Goal: Task Accomplishment & Management: Complete application form

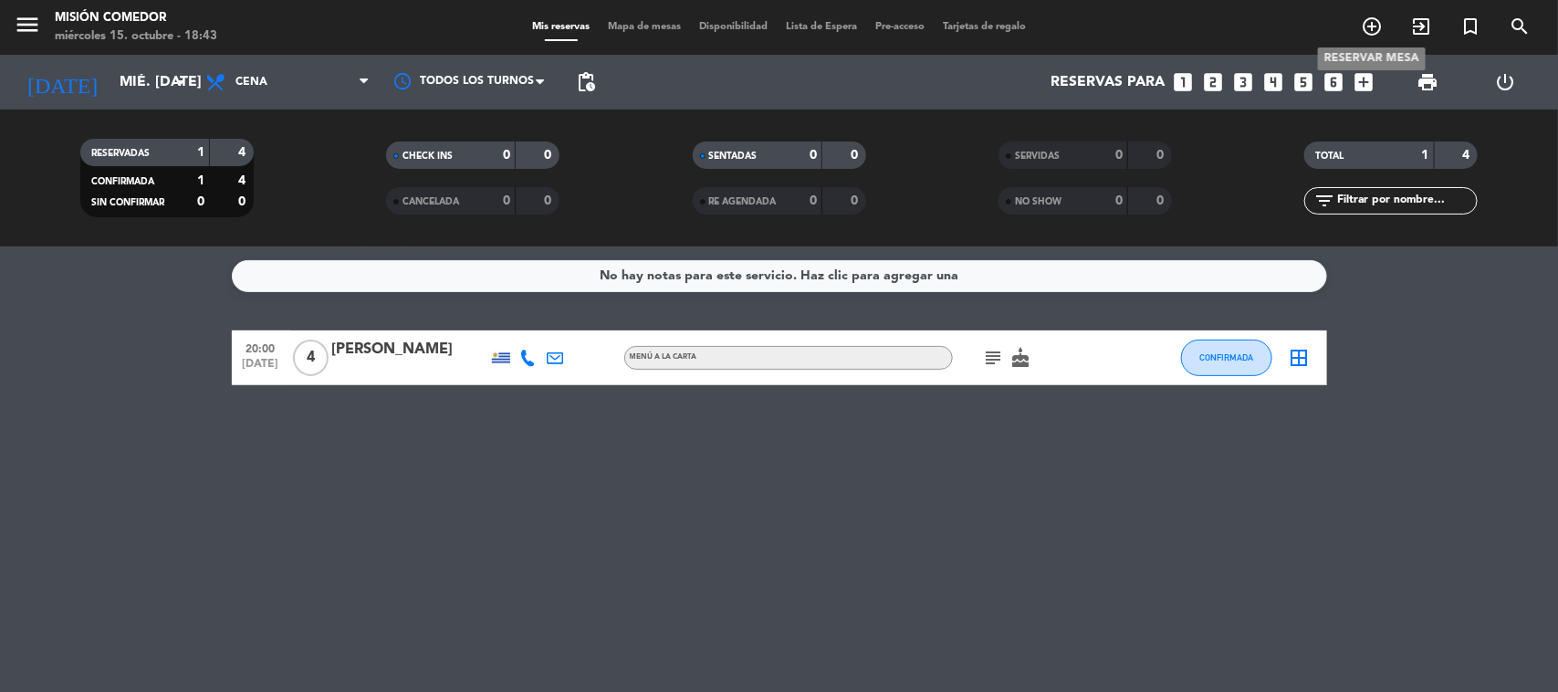
click at [1363, 26] on icon "add_circle_outline" at bounding box center [1372, 27] width 22 height 22
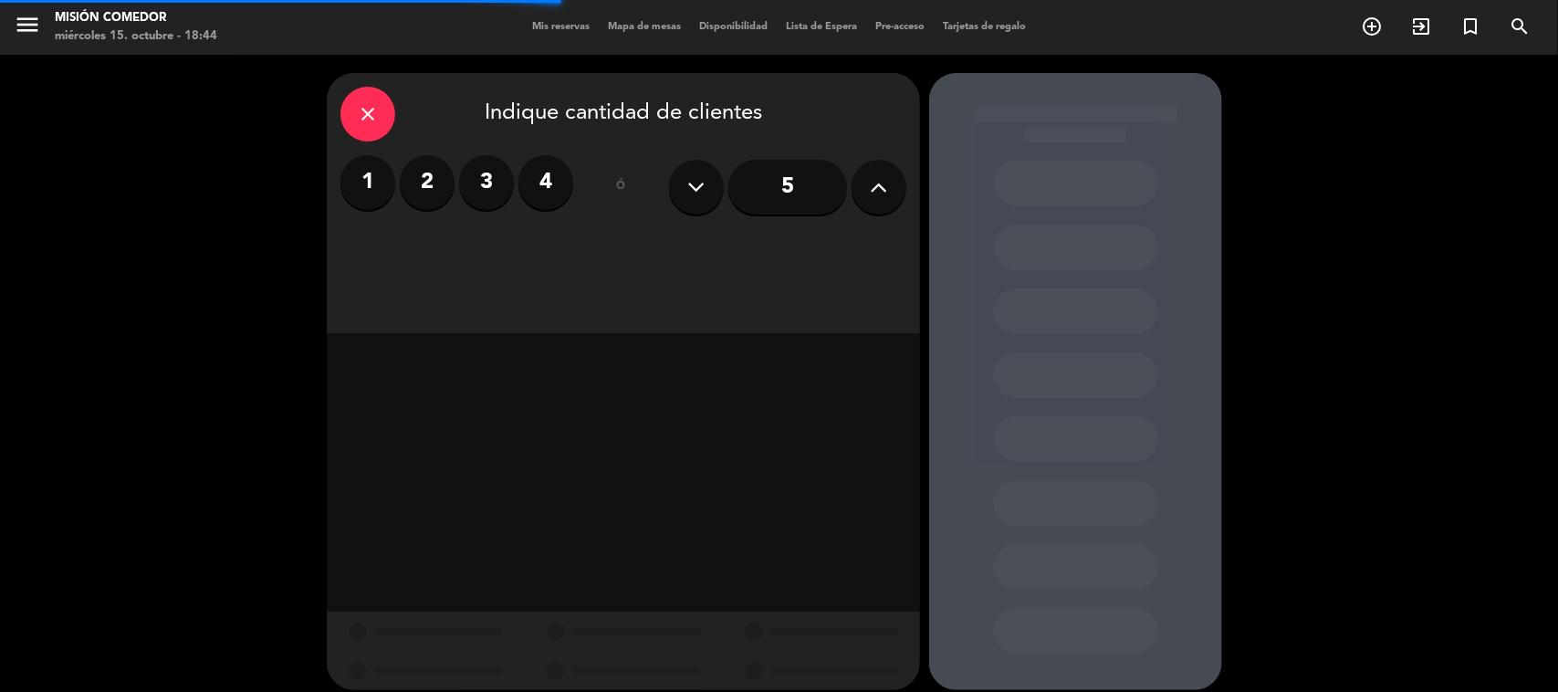
click at [558, 167] on label "4" at bounding box center [545, 182] width 55 height 55
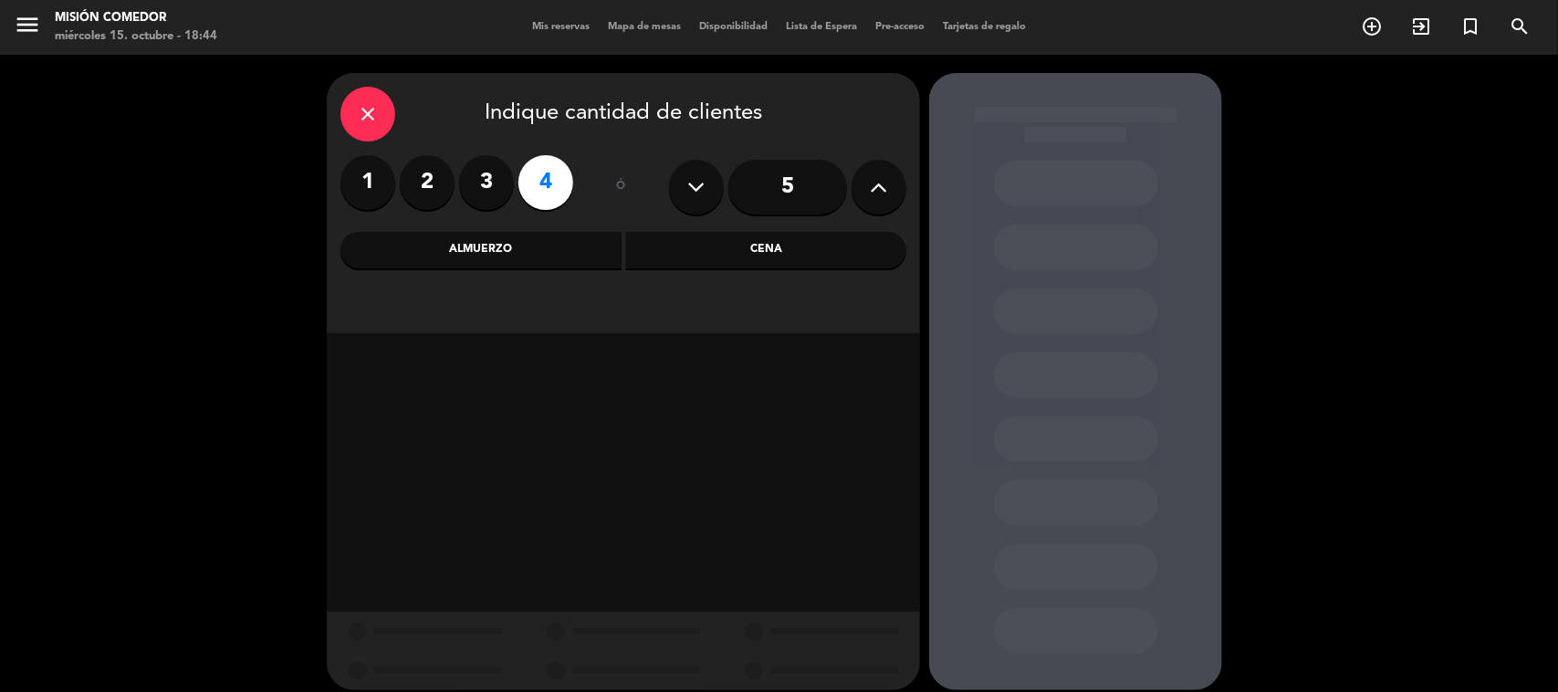
click at [742, 267] on div "Cena" at bounding box center [766, 250] width 281 height 37
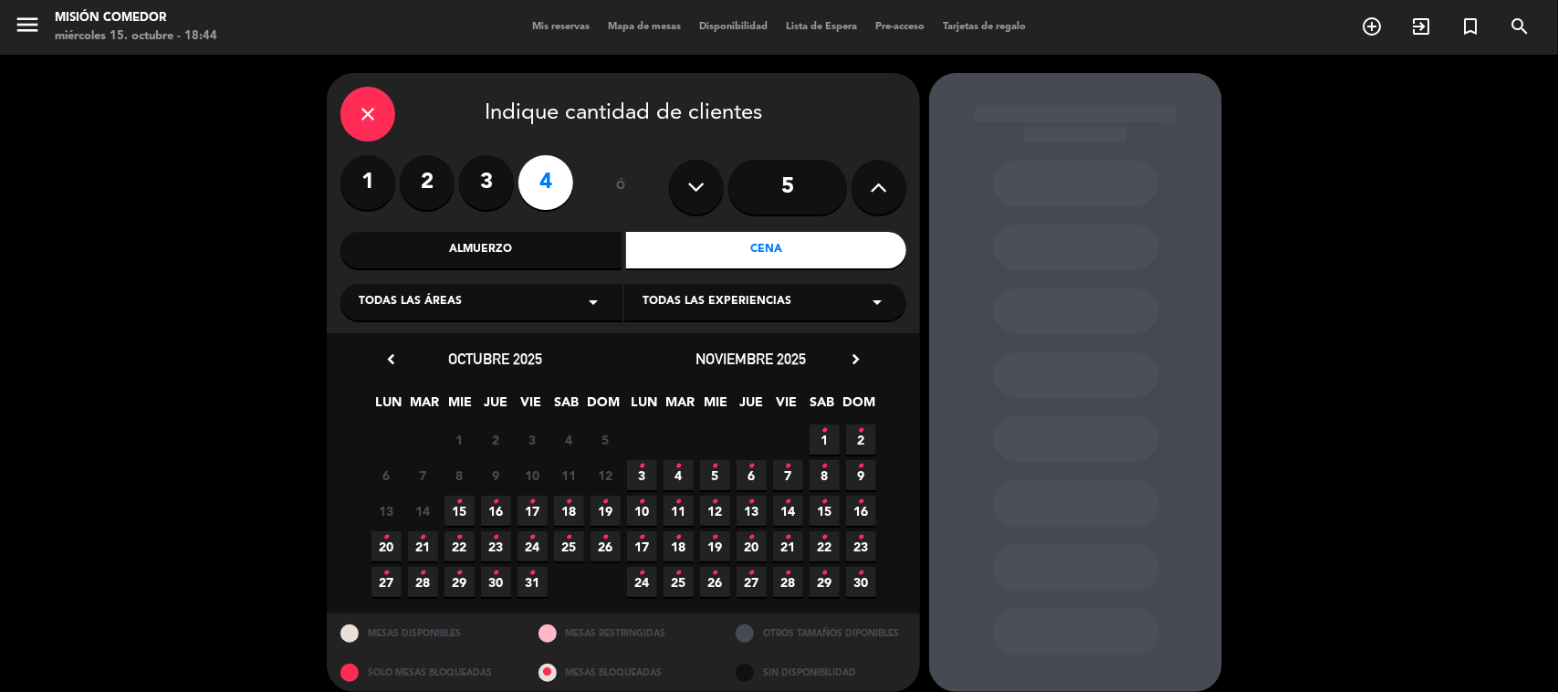
click at [466, 509] on span "15 •" at bounding box center [460, 511] width 30 height 30
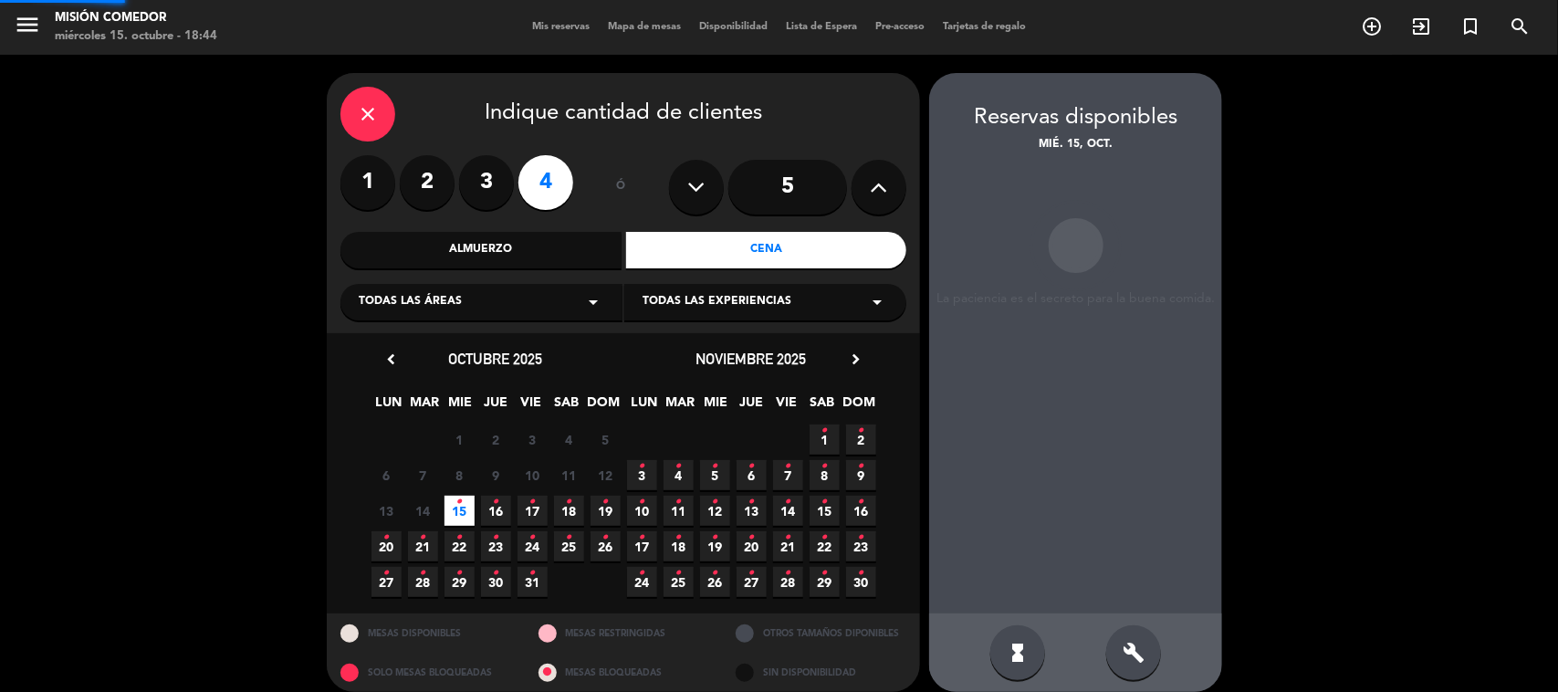
scroll to position [16, 0]
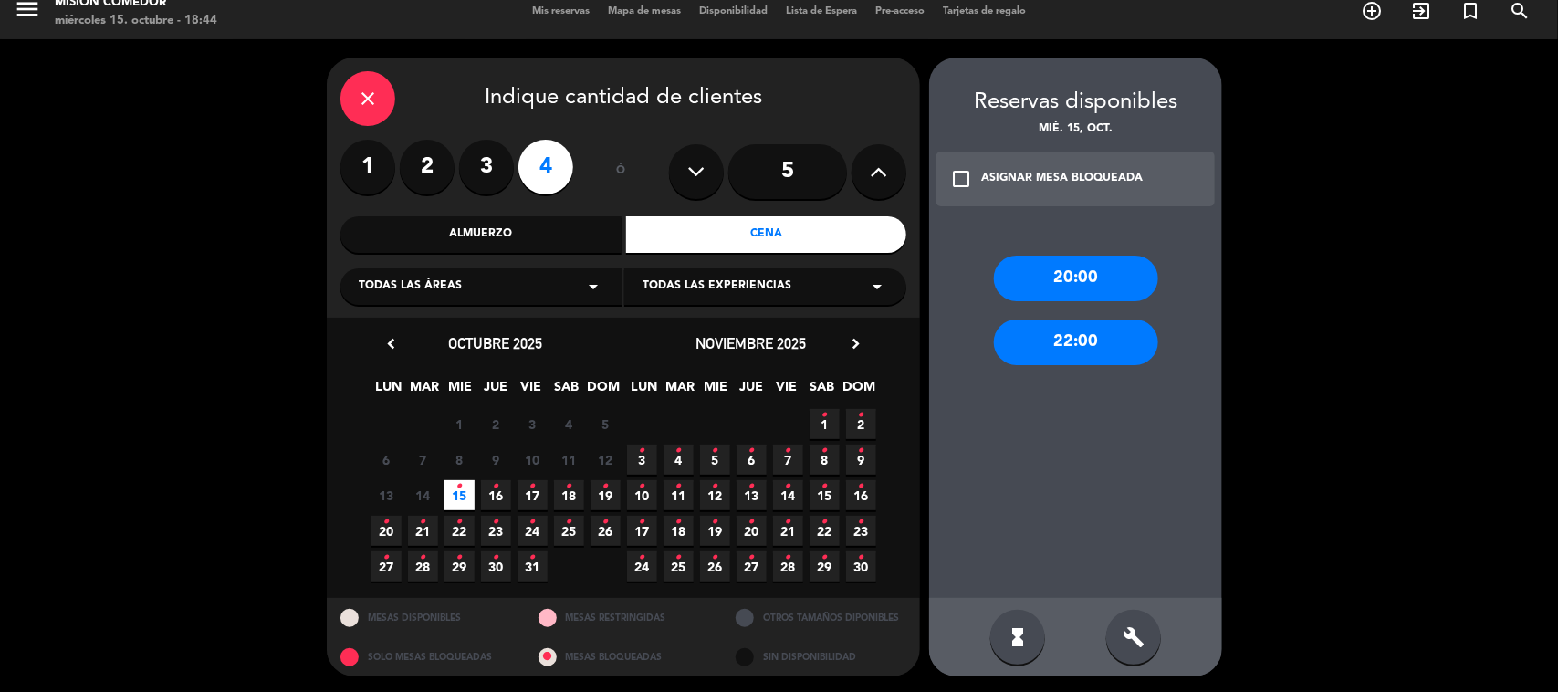
click at [1065, 285] on div "20:00" at bounding box center [1076, 279] width 164 height 46
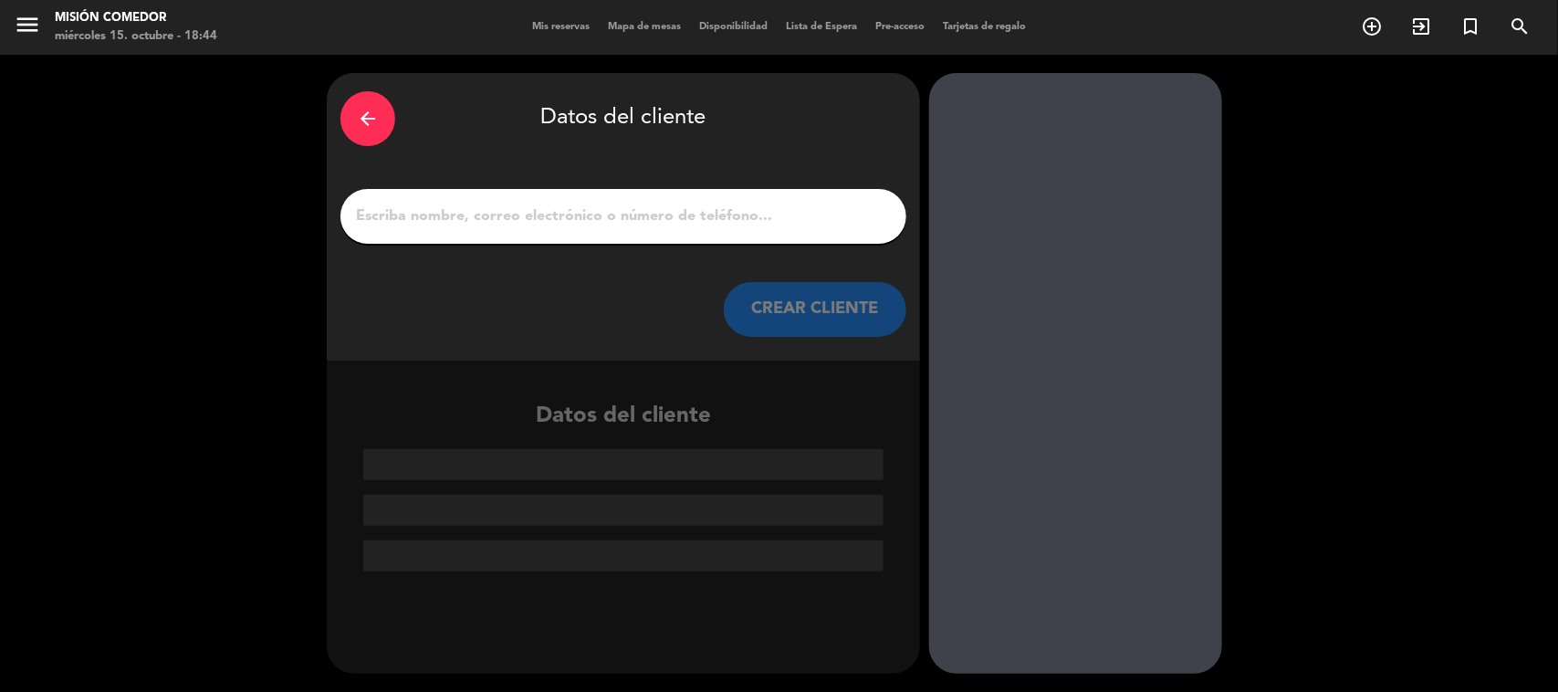
click at [548, 225] on input "1" at bounding box center [623, 217] width 539 height 26
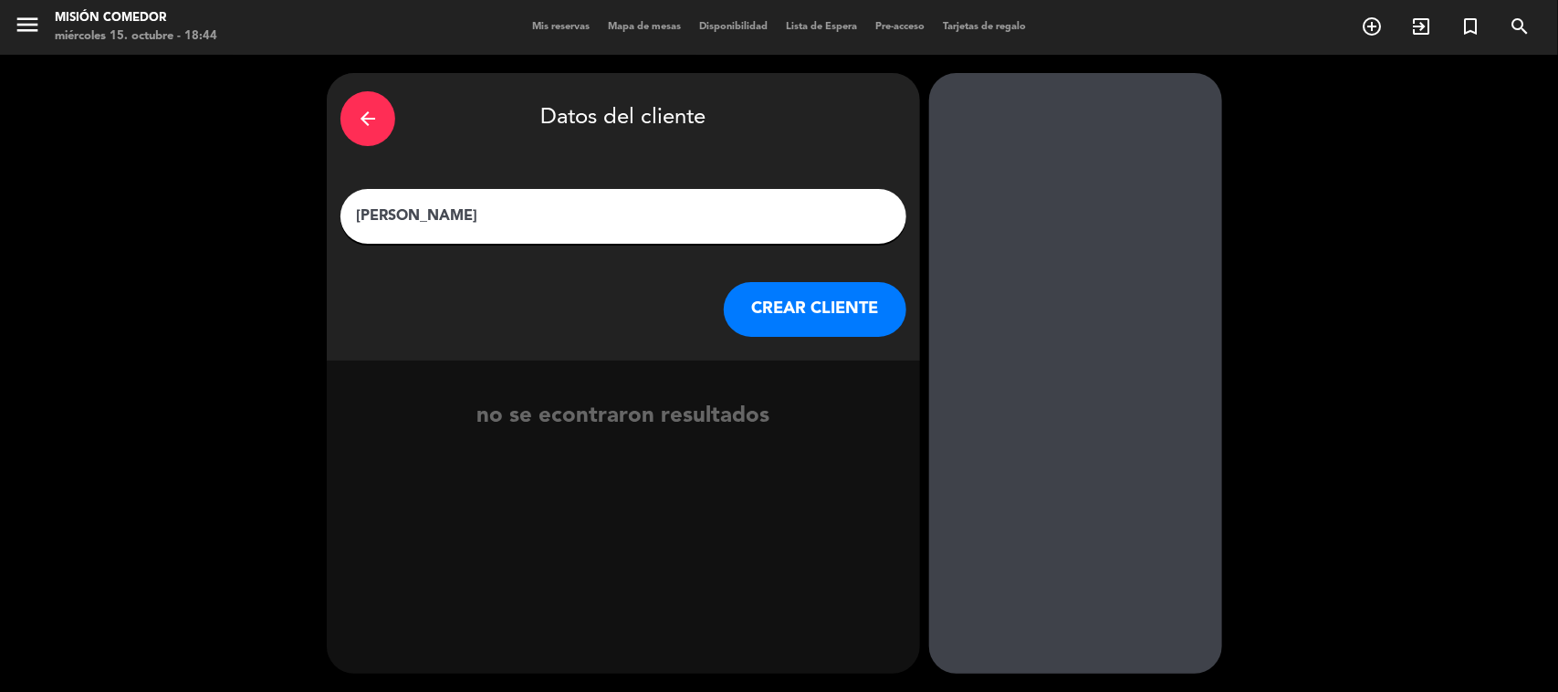
type input "[PERSON_NAME]"
click at [796, 298] on button "CREAR CLIENTE" at bounding box center [815, 309] width 183 height 55
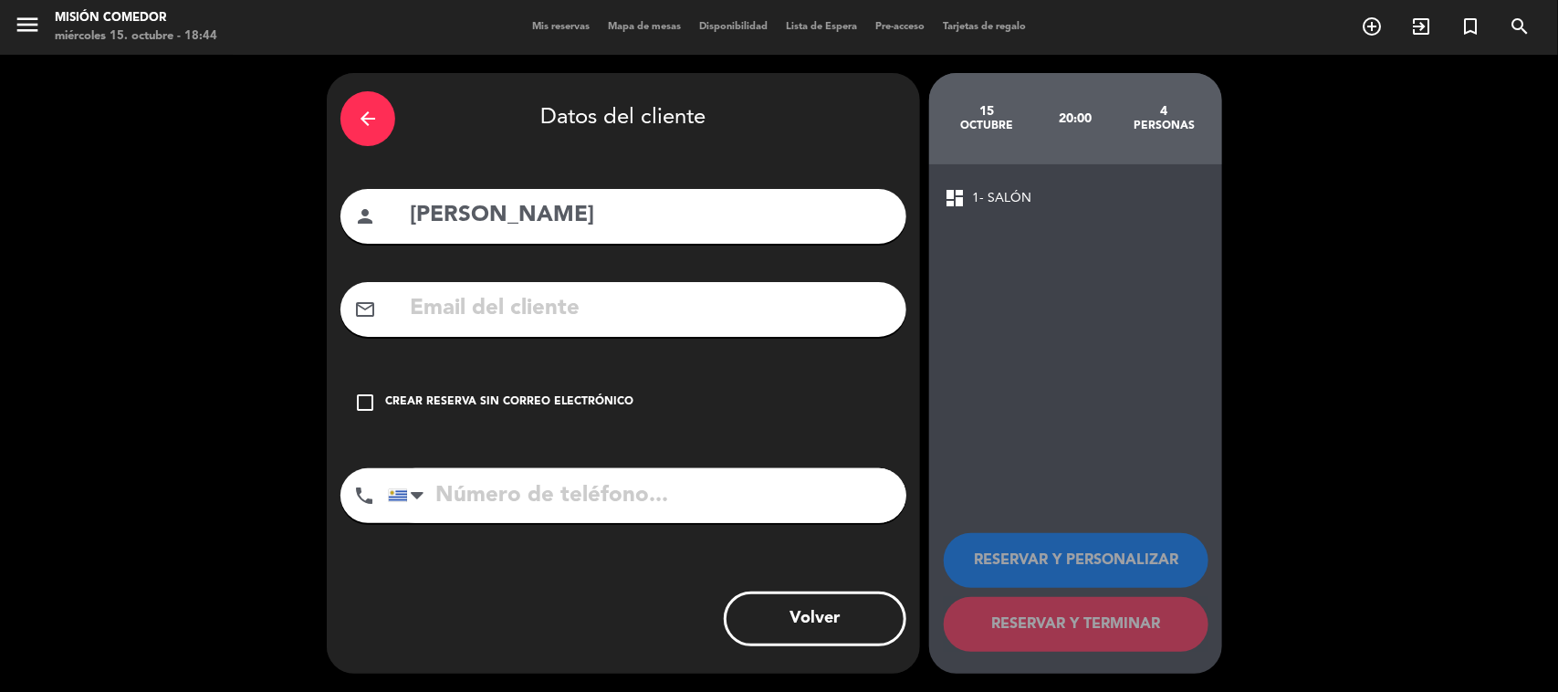
click at [550, 389] on div "check_box_outline_blank Crear reserva sin correo electrónico" at bounding box center [623, 402] width 566 height 55
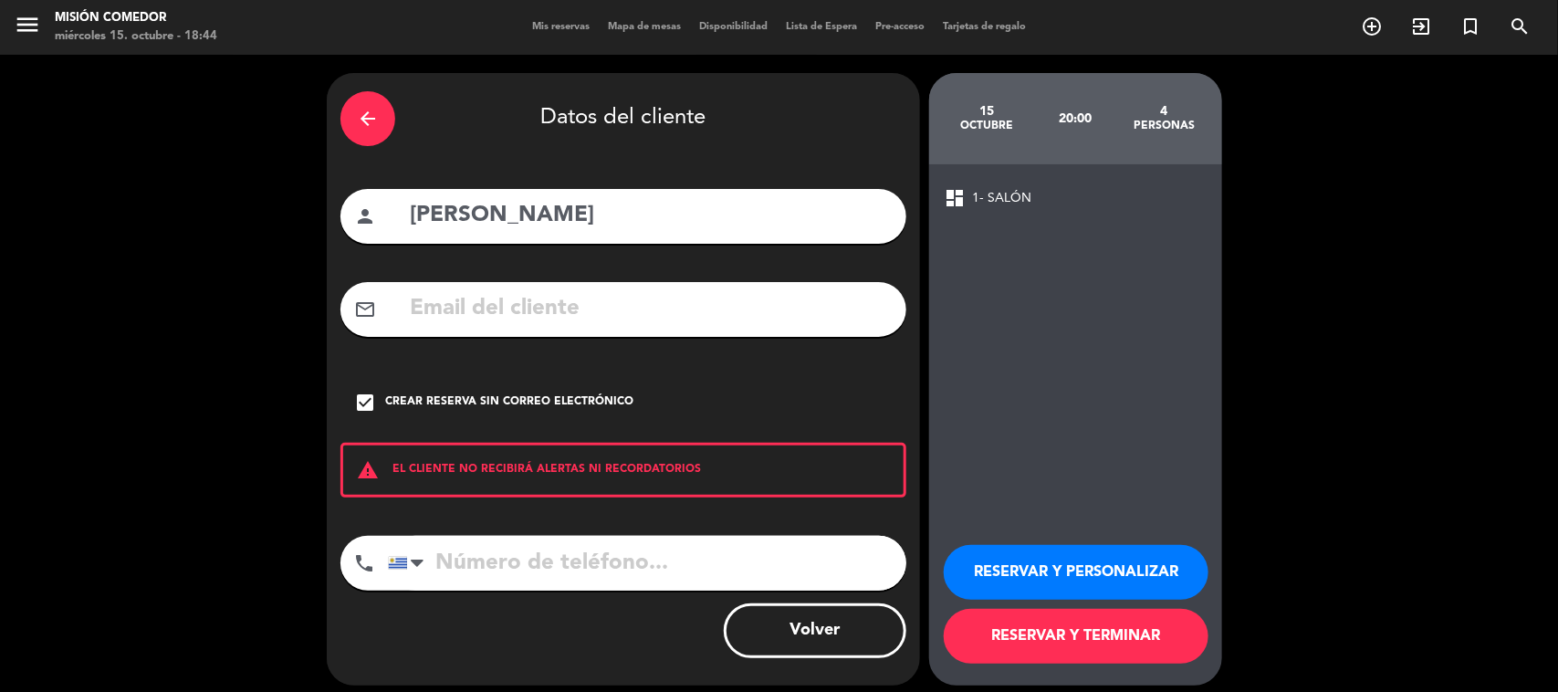
click at [644, 552] on input "tel" at bounding box center [647, 563] width 518 height 55
type input "099913682"
click at [1098, 569] on button "RESERVAR Y PERSONALIZAR" at bounding box center [1076, 572] width 265 height 55
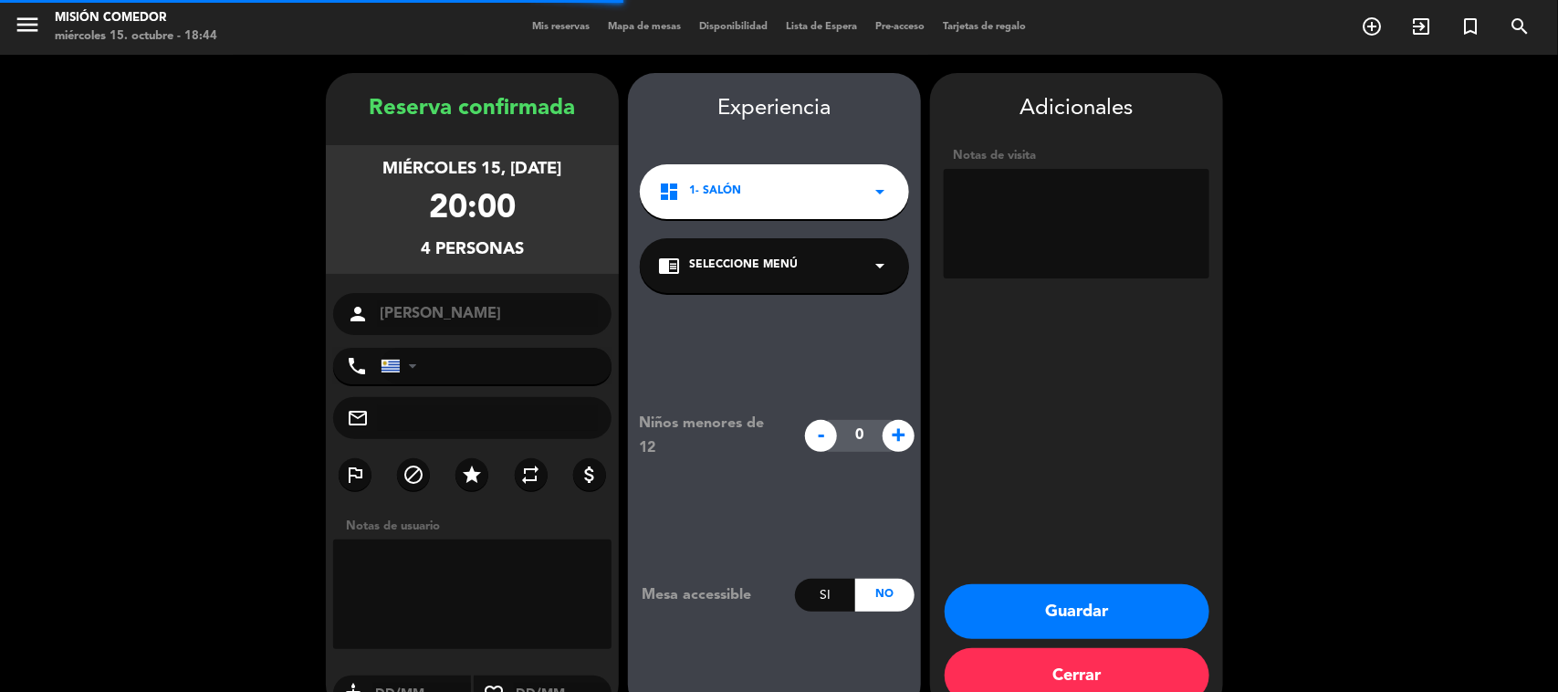
type input "[PHONE_NUMBER]"
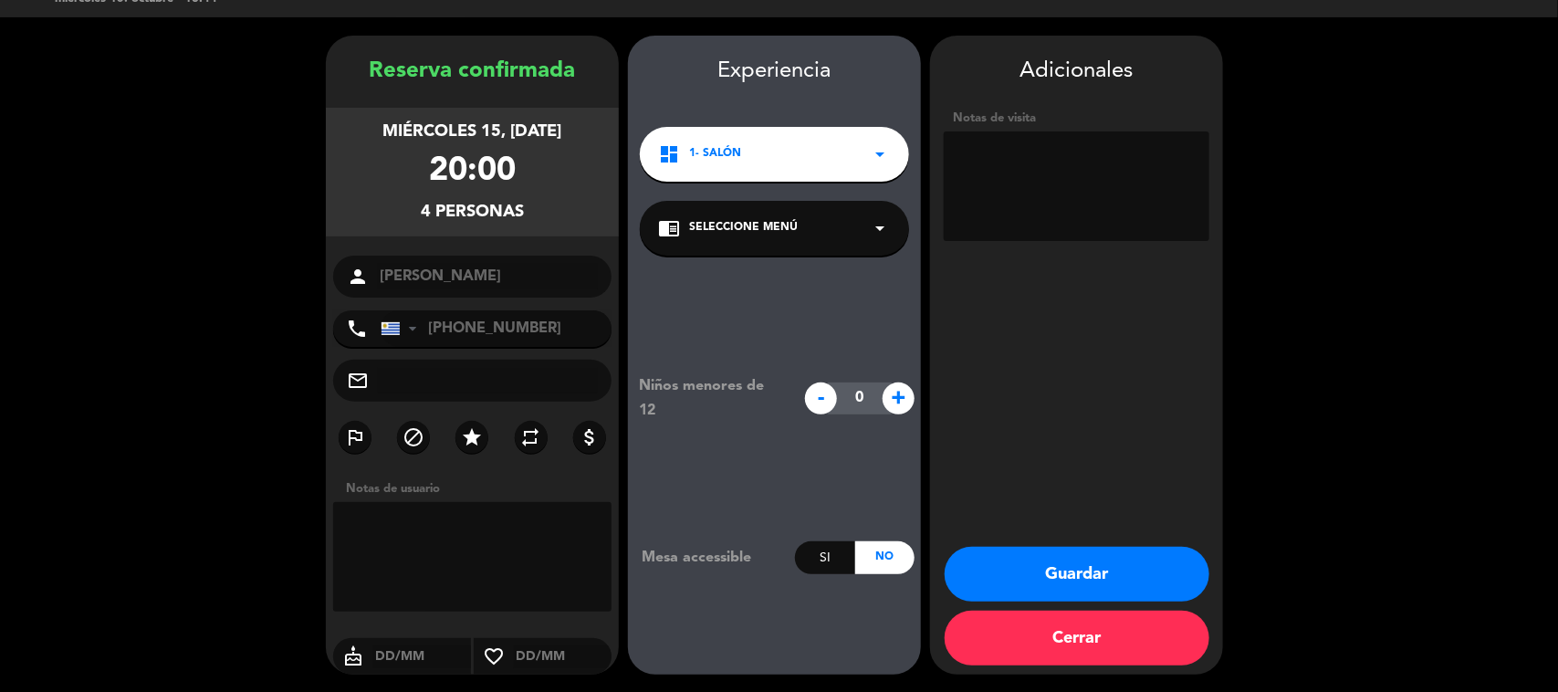
click at [1078, 550] on button "Guardar" at bounding box center [1077, 574] width 265 height 55
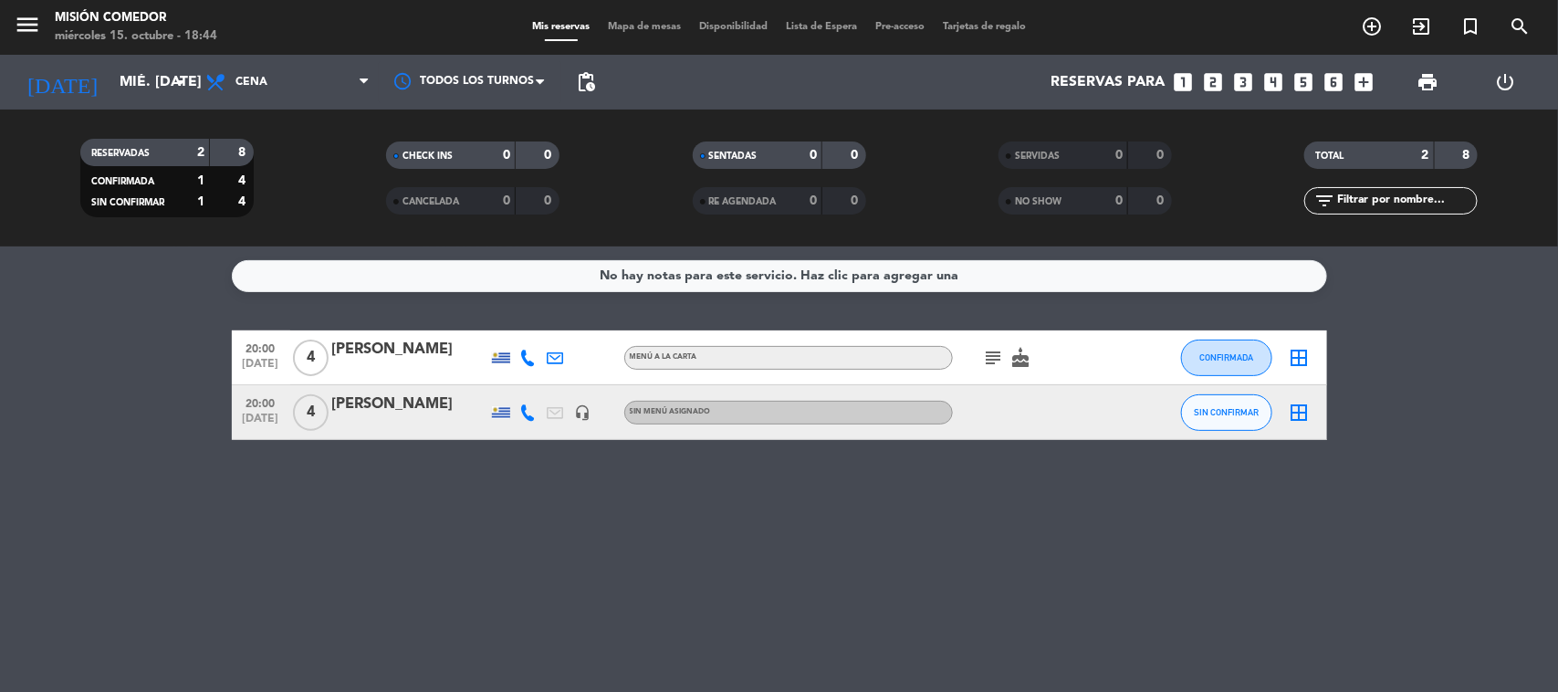
click at [372, 411] on div "[PERSON_NAME]" at bounding box center [409, 405] width 155 height 24
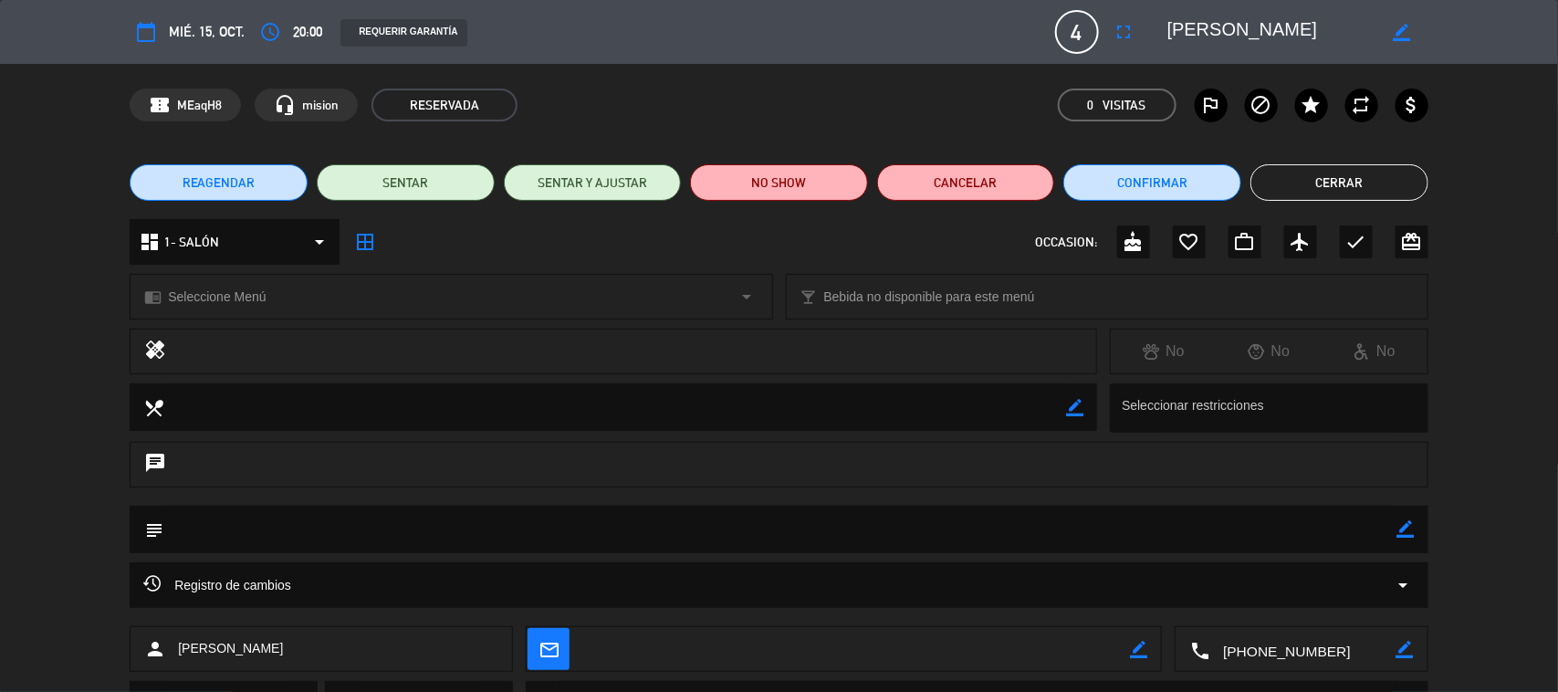
click at [1407, 527] on icon "border_color" at bounding box center [1405, 528] width 17 height 17
click at [1225, 523] on textarea at bounding box center [780, 529] width 1234 height 47
click at [626, 470] on div "chat" at bounding box center [779, 465] width 1299 height 46
click at [422, 529] on textarea at bounding box center [780, 529] width 1234 height 47
type textarea "20:30 MESA AFUERA"
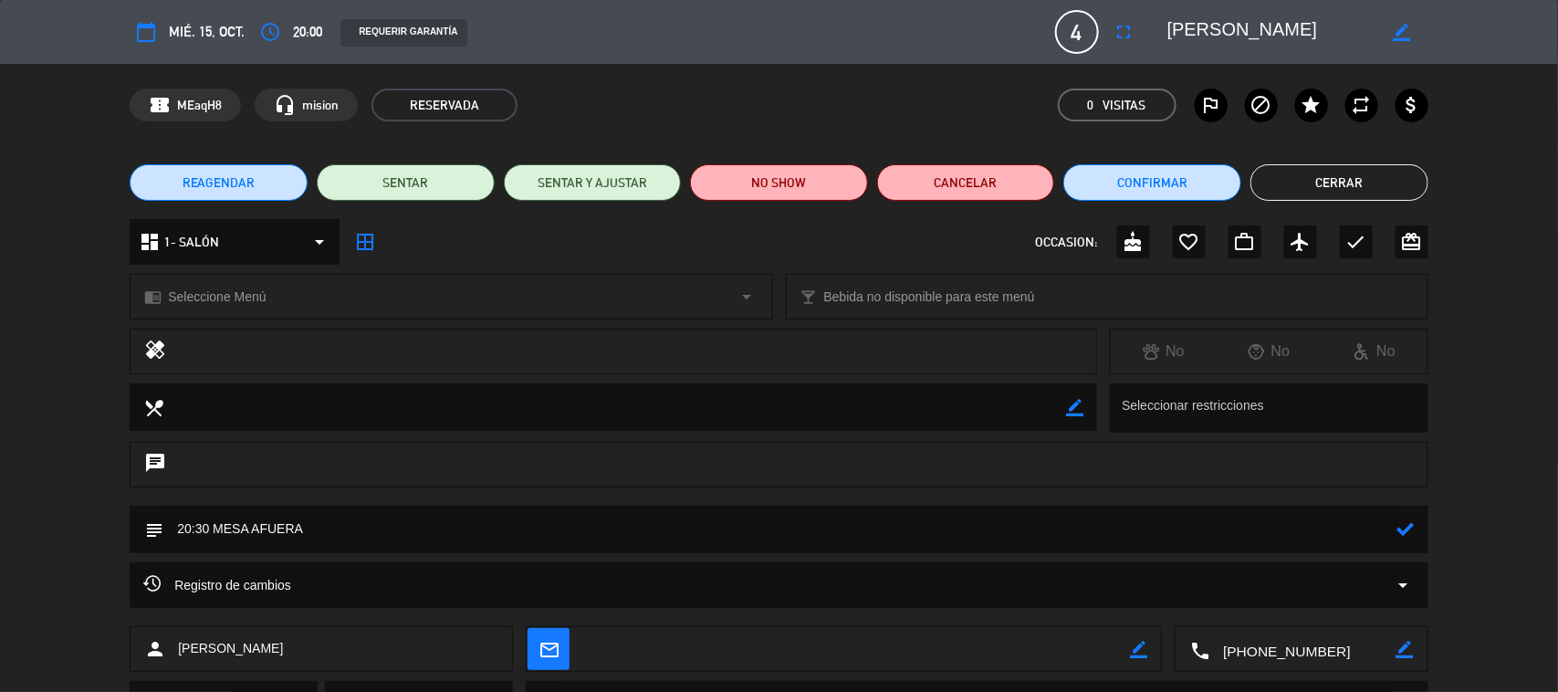
drag, startPoint x: 1404, startPoint y: 527, endPoint x: 1303, endPoint y: 539, distance: 101.2
click at [1404, 526] on icon at bounding box center [1405, 528] width 17 height 17
click at [1385, 197] on button "Cerrar" at bounding box center [1340, 182] width 178 height 37
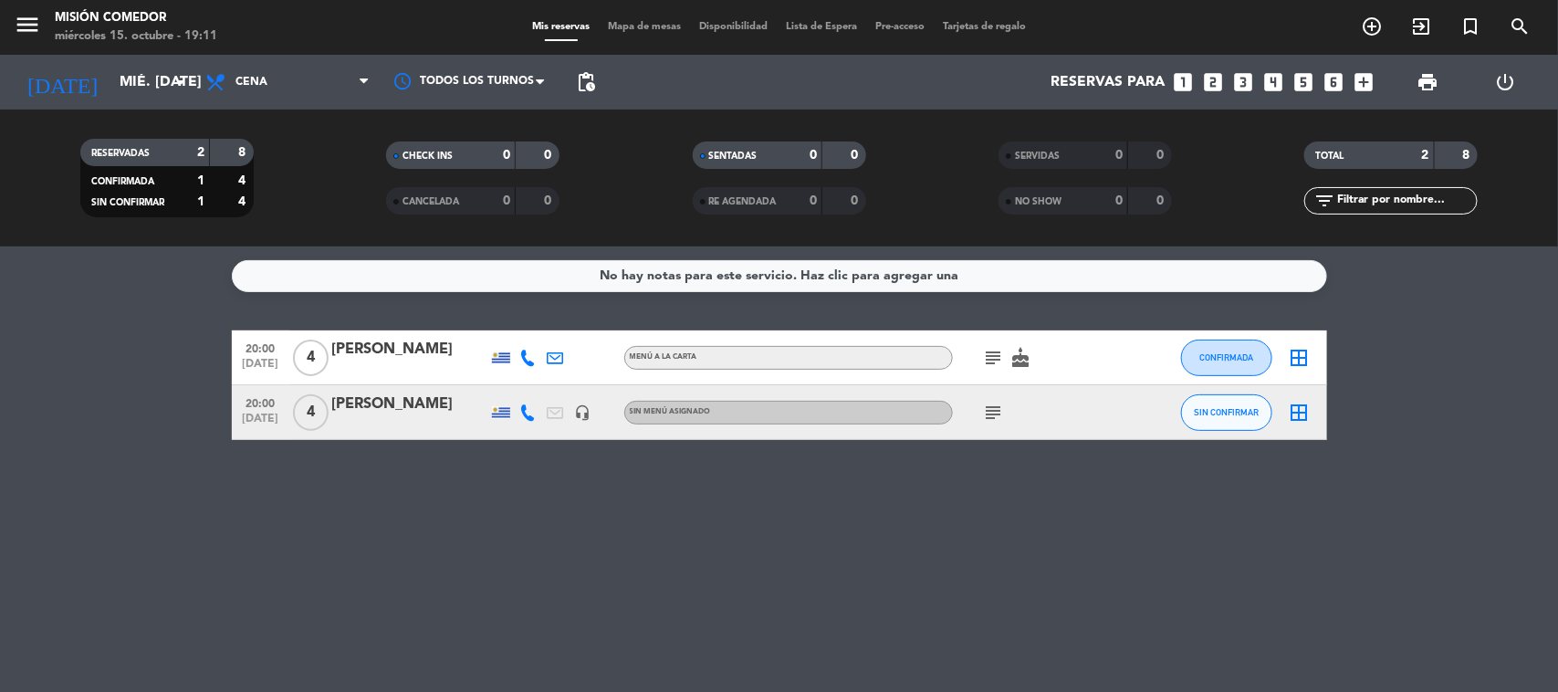
click at [987, 351] on icon "subject" at bounding box center [994, 358] width 22 height 22
click at [990, 413] on icon "subject" at bounding box center [994, 413] width 22 height 22
click at [990, 409] on icon "subject" at bounding box center [994, 413] width 22 height 22
click at [1041, 590] on div "No hay notas para este servicio. Haz clic para agregar una 20:00 [DATE] 4 [PERS…" at bounding box center [779, 468] width 1558 height 445
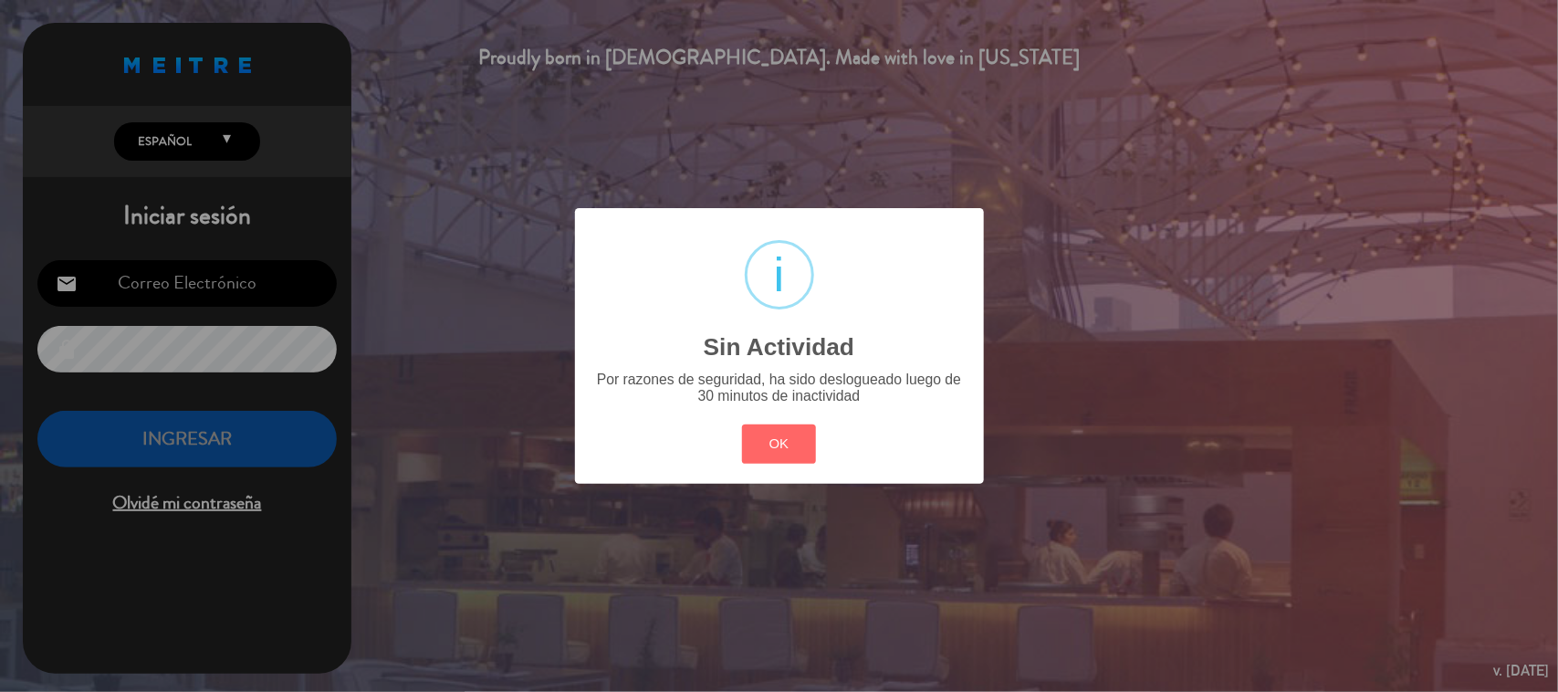
type input "[EMAIL_ADDRESS][DOMAIN_NAME]"
